Goal: Information Seeking & Learning: Learn about a topic

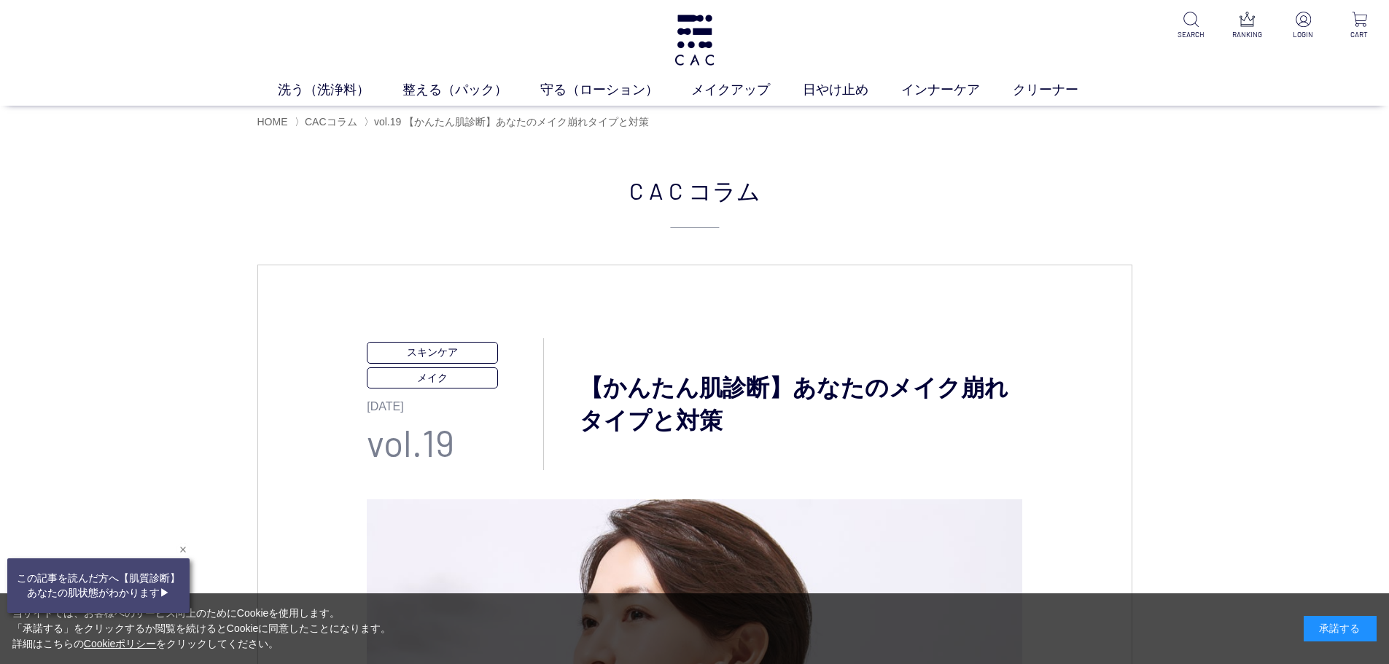
click at [184, 551] on div "閉じる" at bounding box center [182, 549] width 13 height 13
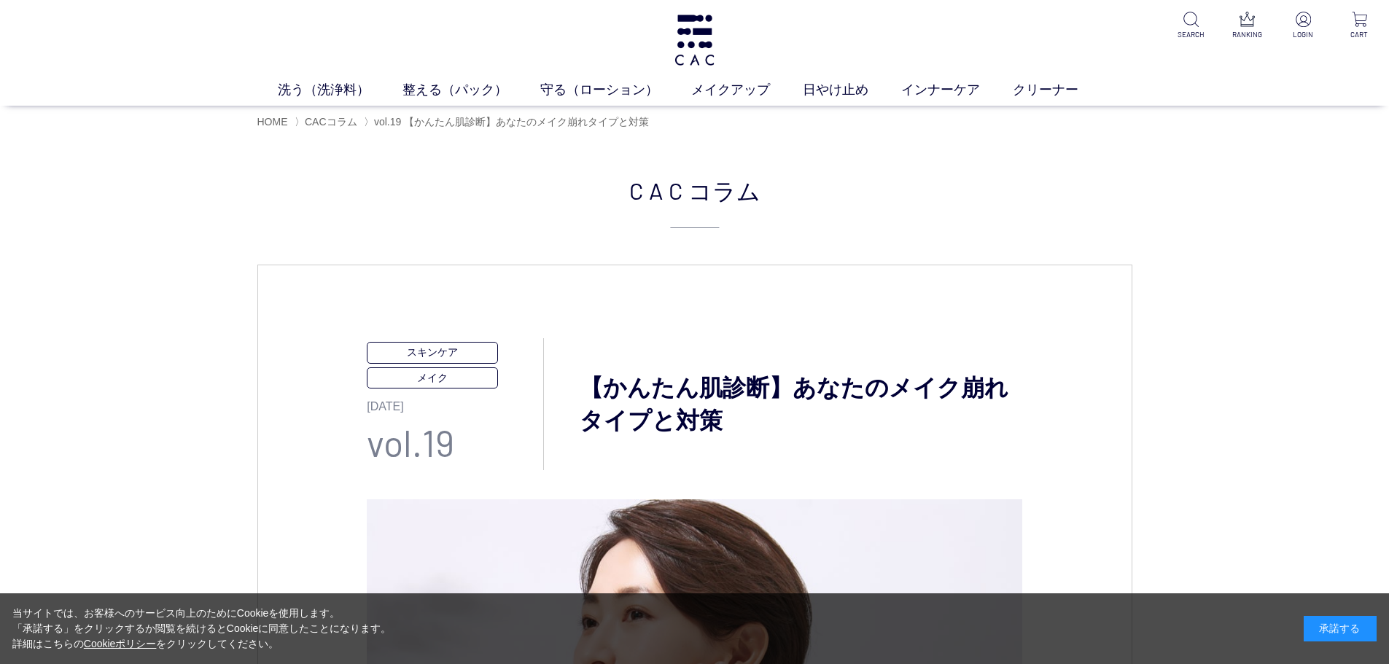
click at [1354, 636] on div "承諾する" at bounding box center [1339, 629] width 73 height 26
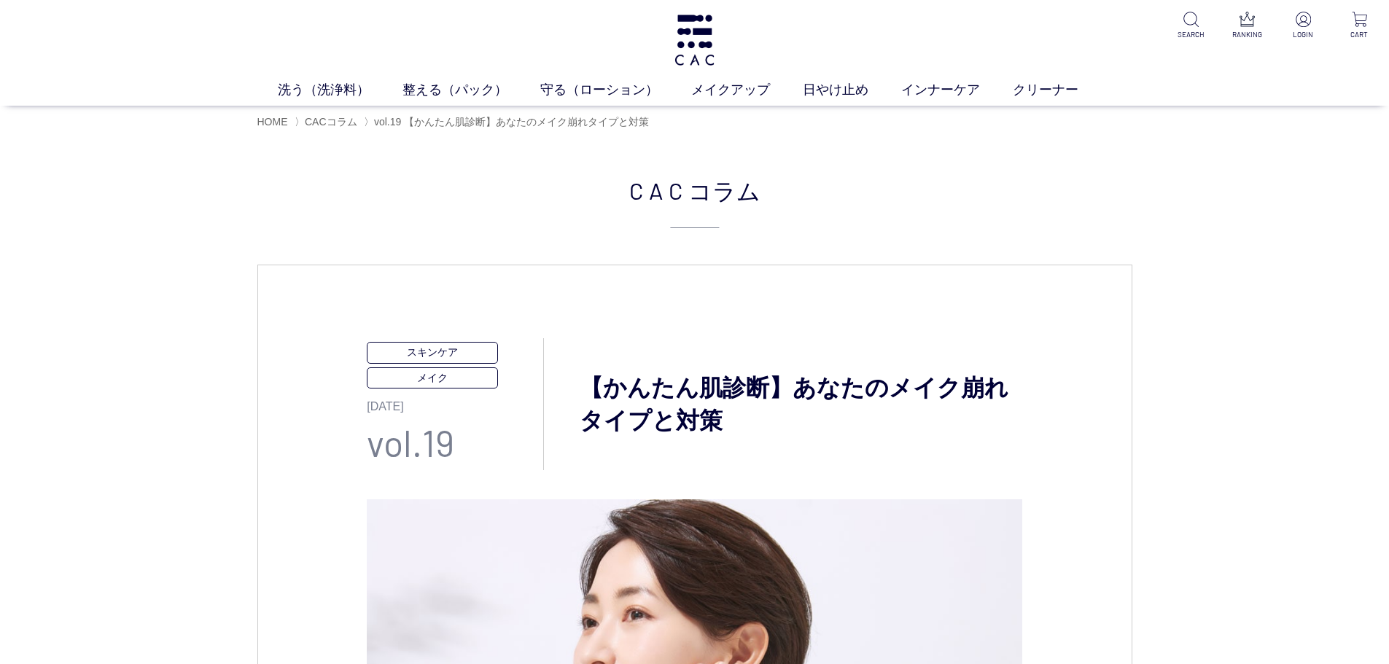
click at [284, 205] on h2 "CAC コラム" at bounding box center [694, 201] width 875 height 56
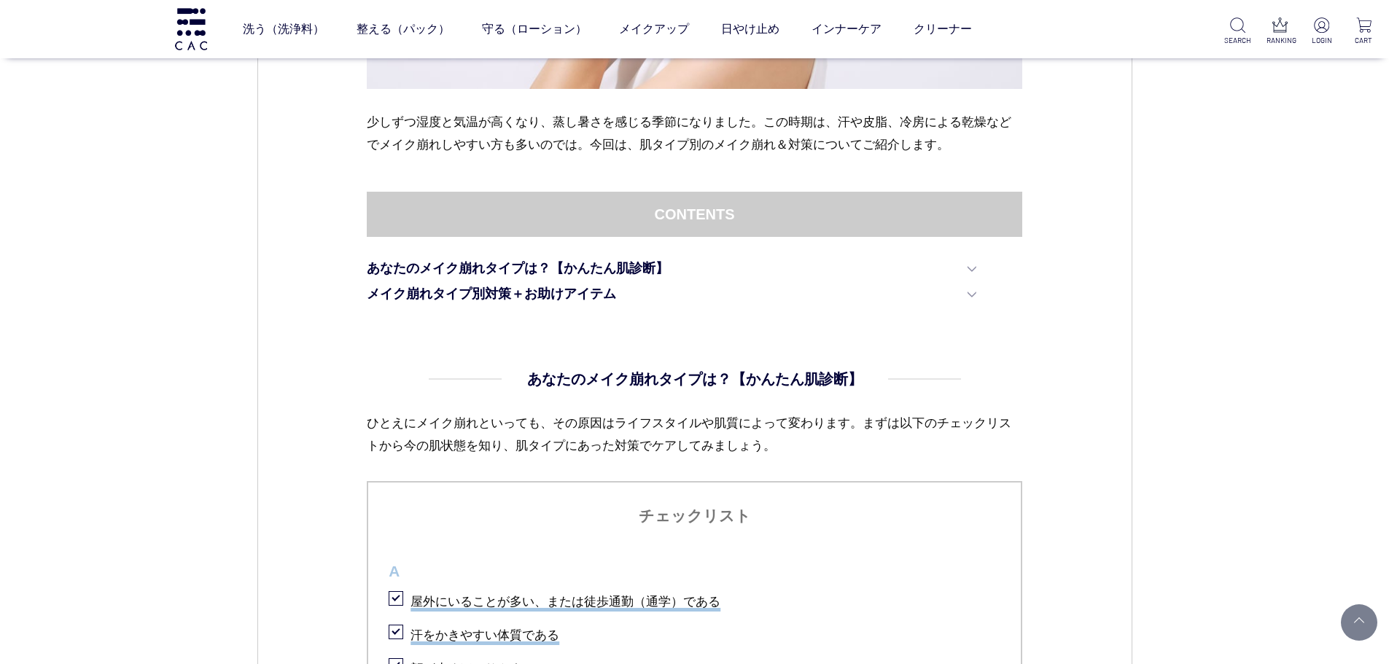
scroll to position [758, 0]
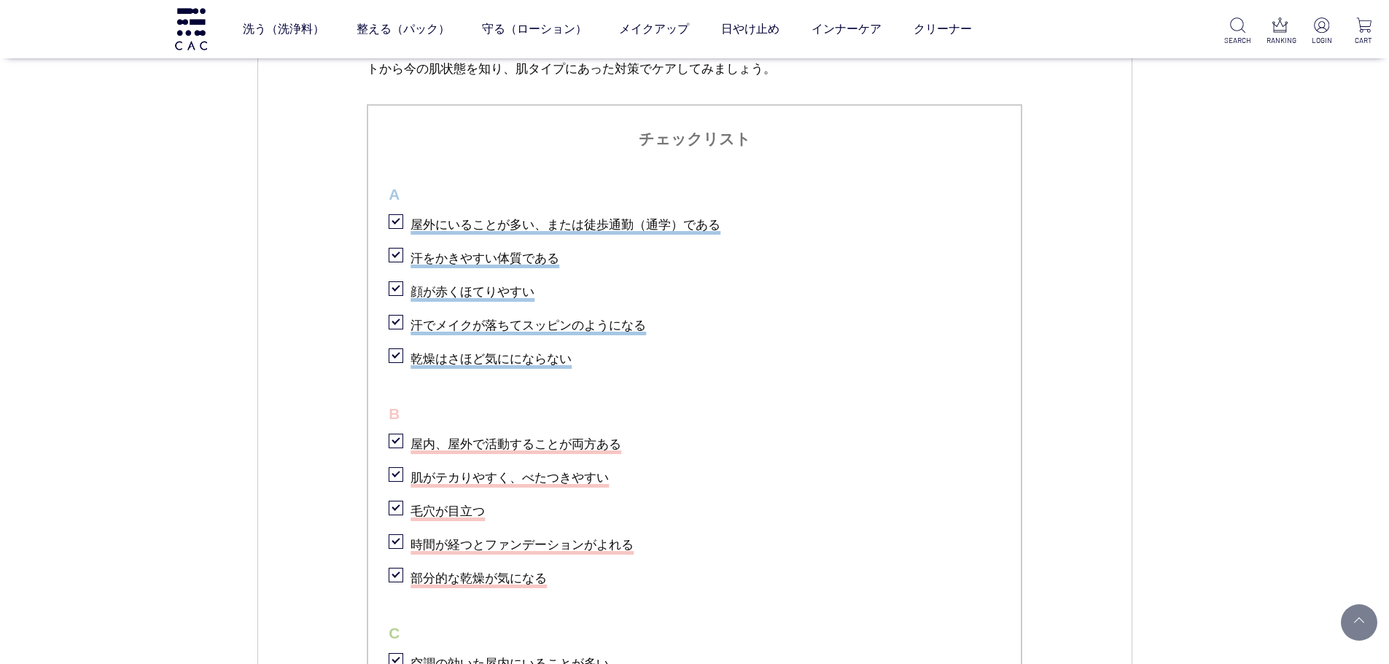
scroll to position [1039, 0]
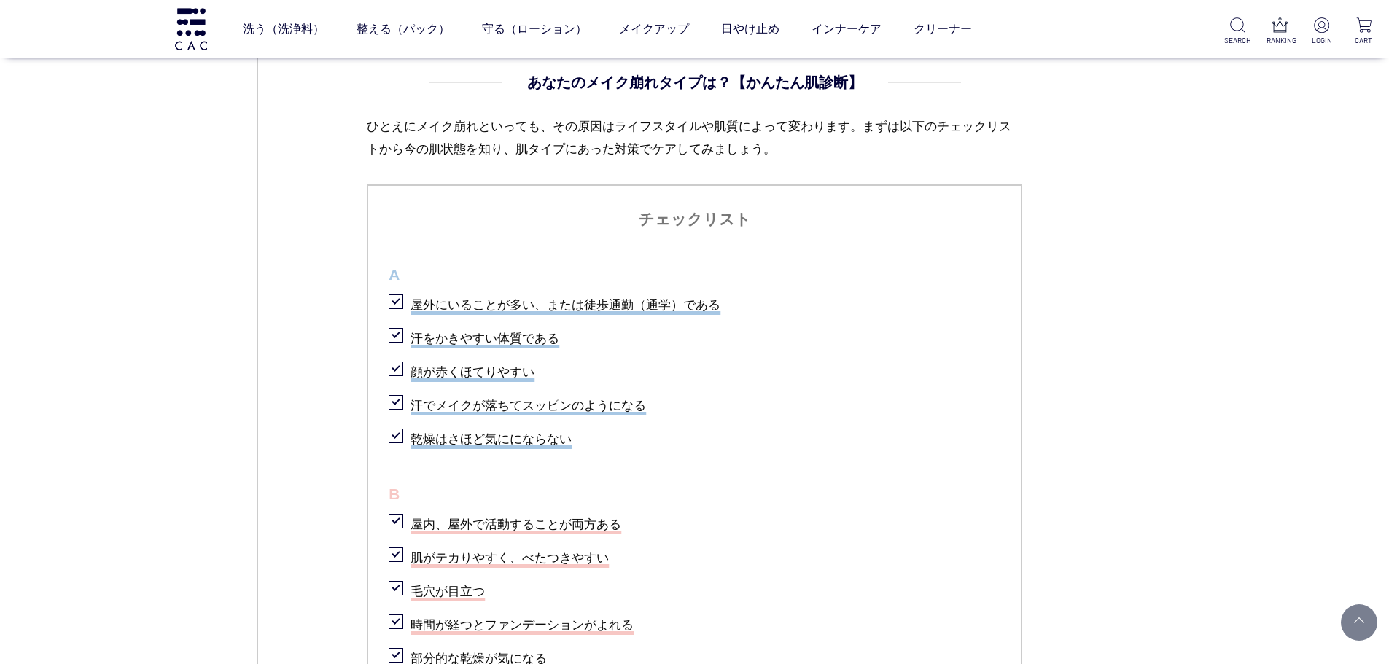
click at [397, 303] on li "屋外にいることが多い、または徒歩通勤（通学）である" at bounding box center [695, 303] width 612 height 30
click at [400, 340] on li "汗をかきやすい体質である" at bounding box center [695, 336] width 612 height 30
click at [396, 359] on li "顔が赤くほてりやすい" at bounding box center [695, 370] width 612 height 30
click at [392, 402] on li "汗でメイクが落ちてスッピンのようになる" at bounding box center [695, 404] width 612 height 30
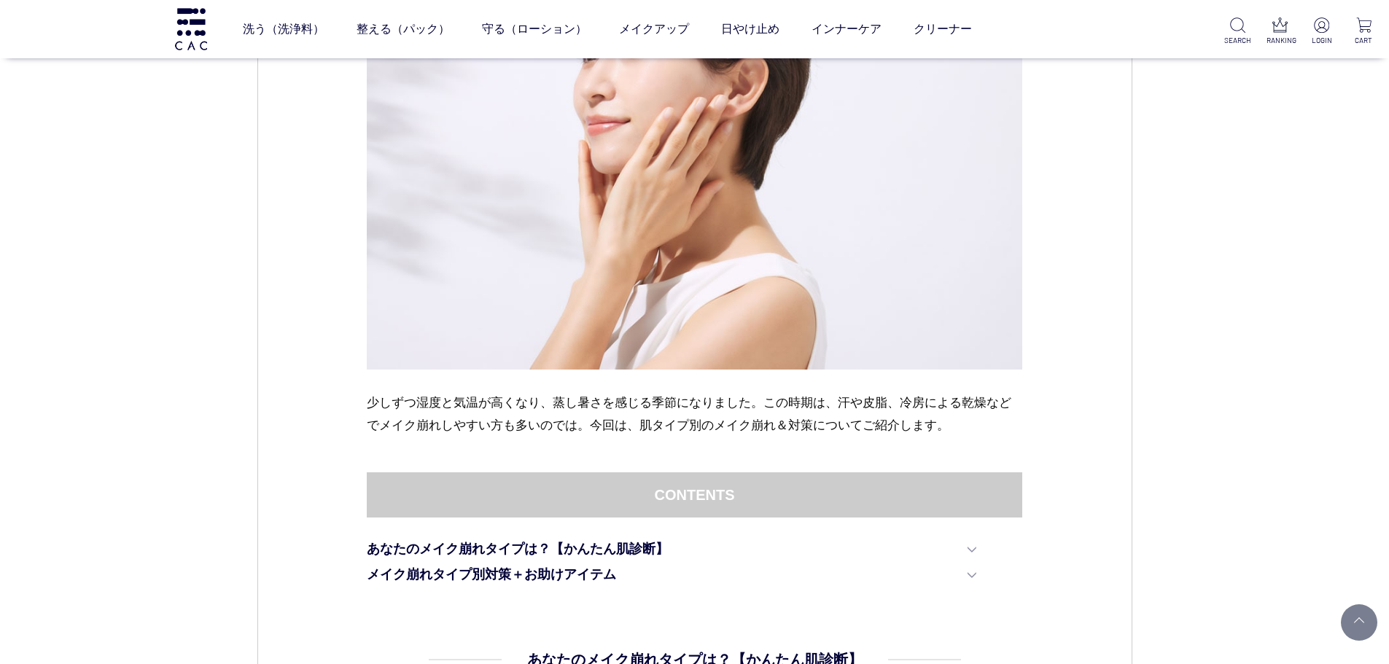
scroll to position [389, 0]
